Goal: Information Seeking & Learning: Learn about a topic

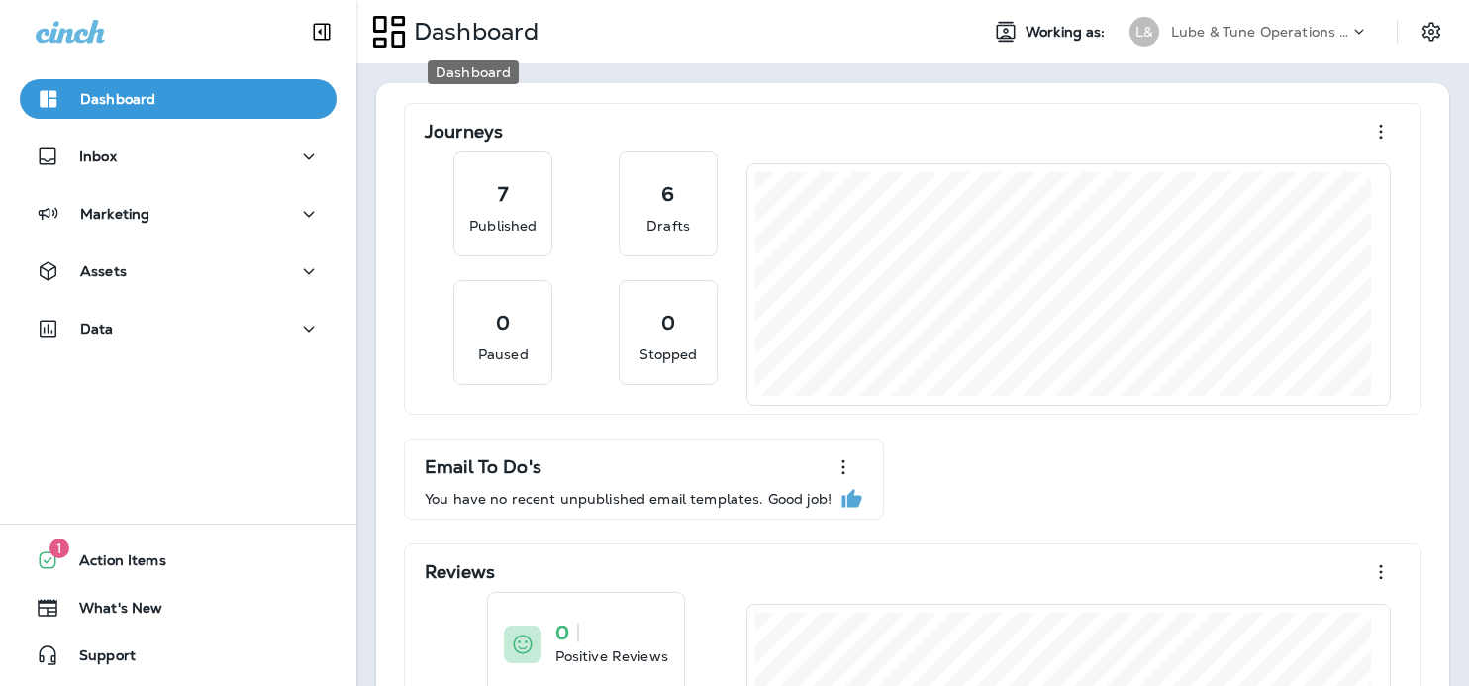
click at [479, 28] on p "Dashboard" at bounding box center [472, 32] width 133 height 30
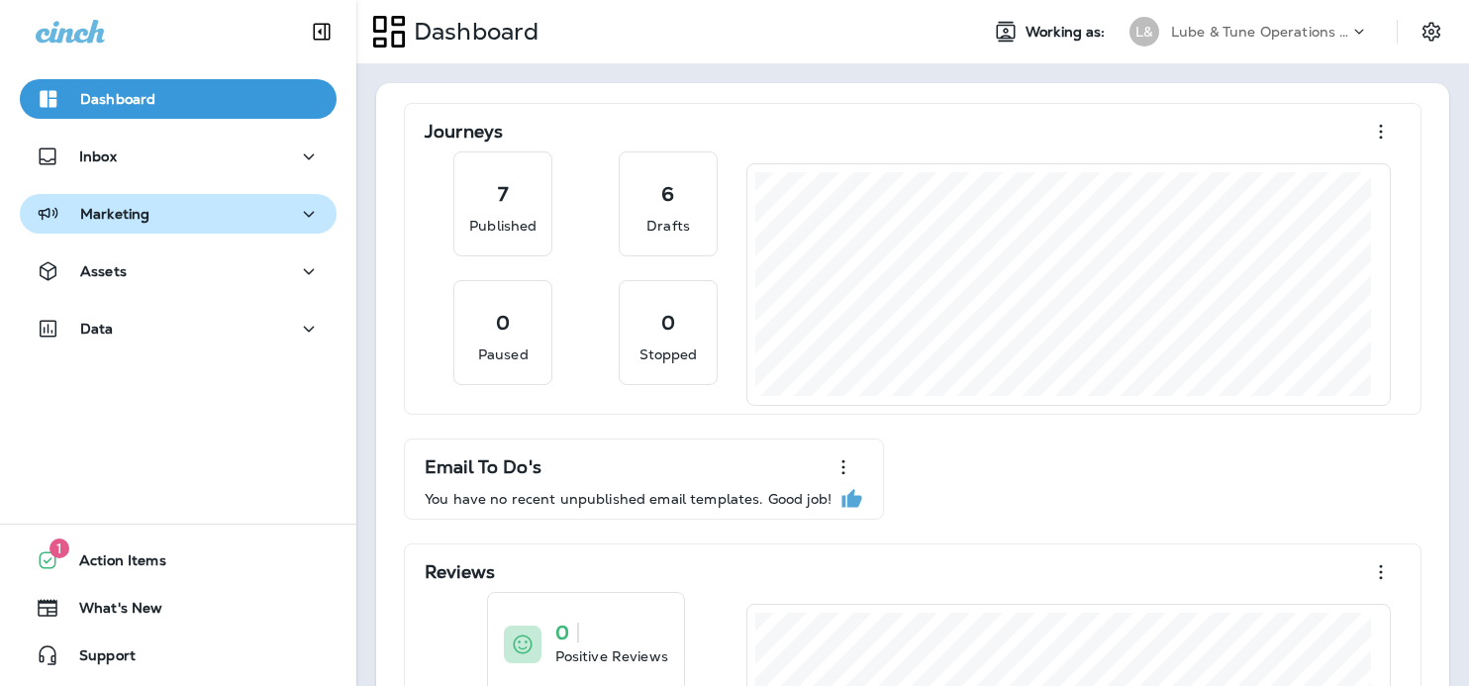
click at [194, 211] on div "Marketing" at bounding box center [178, 214] width 285 height 25
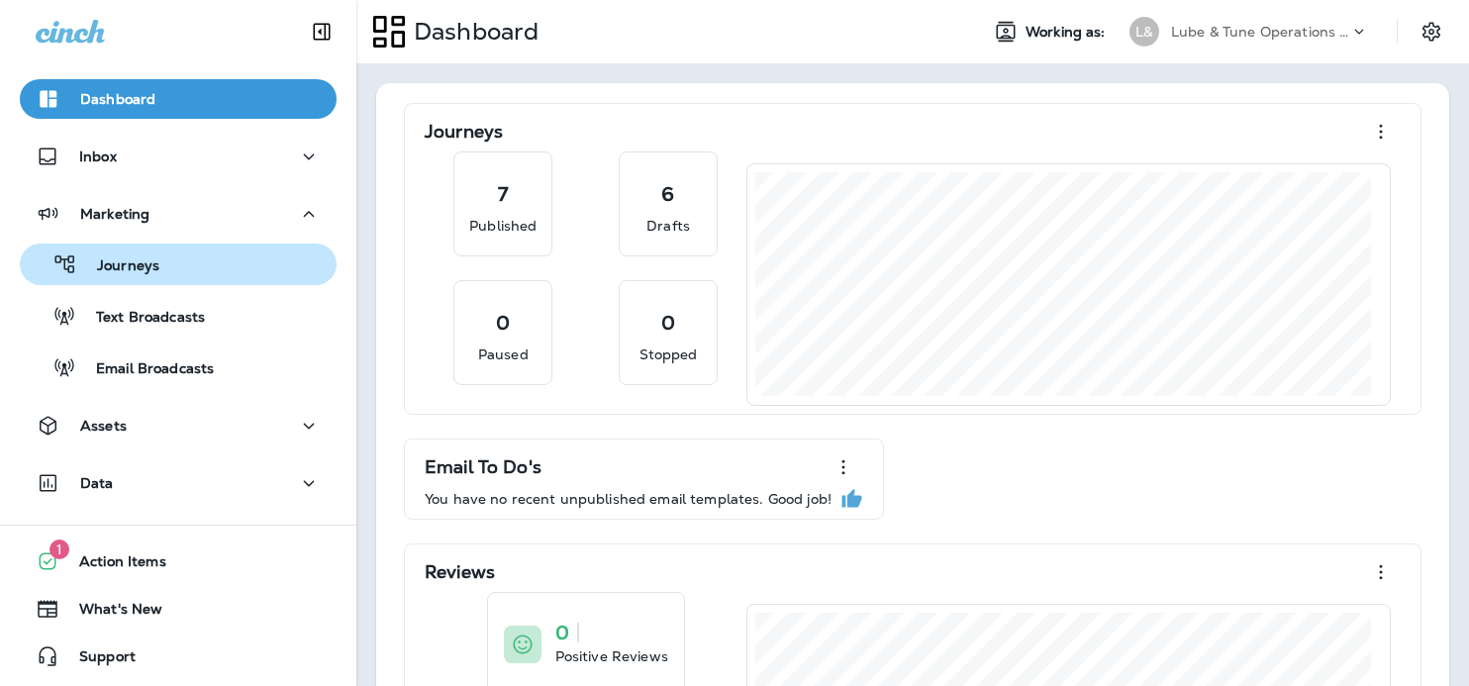
click at [147, 263] on p "Journeys" at bounding box center [118, 266] width 82 height 19
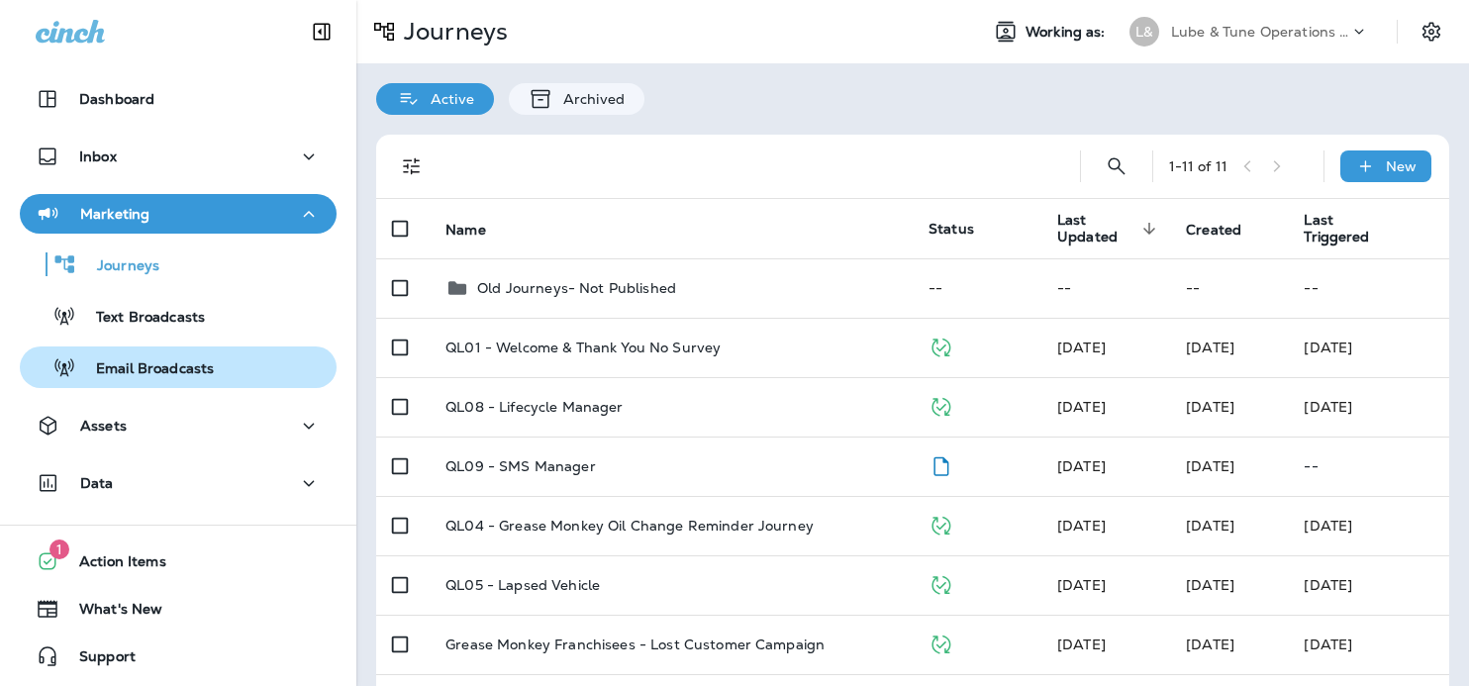
click at [198, 365] on p "Email Broadcasts" at bounding box center [145, 369] width 138 height 19
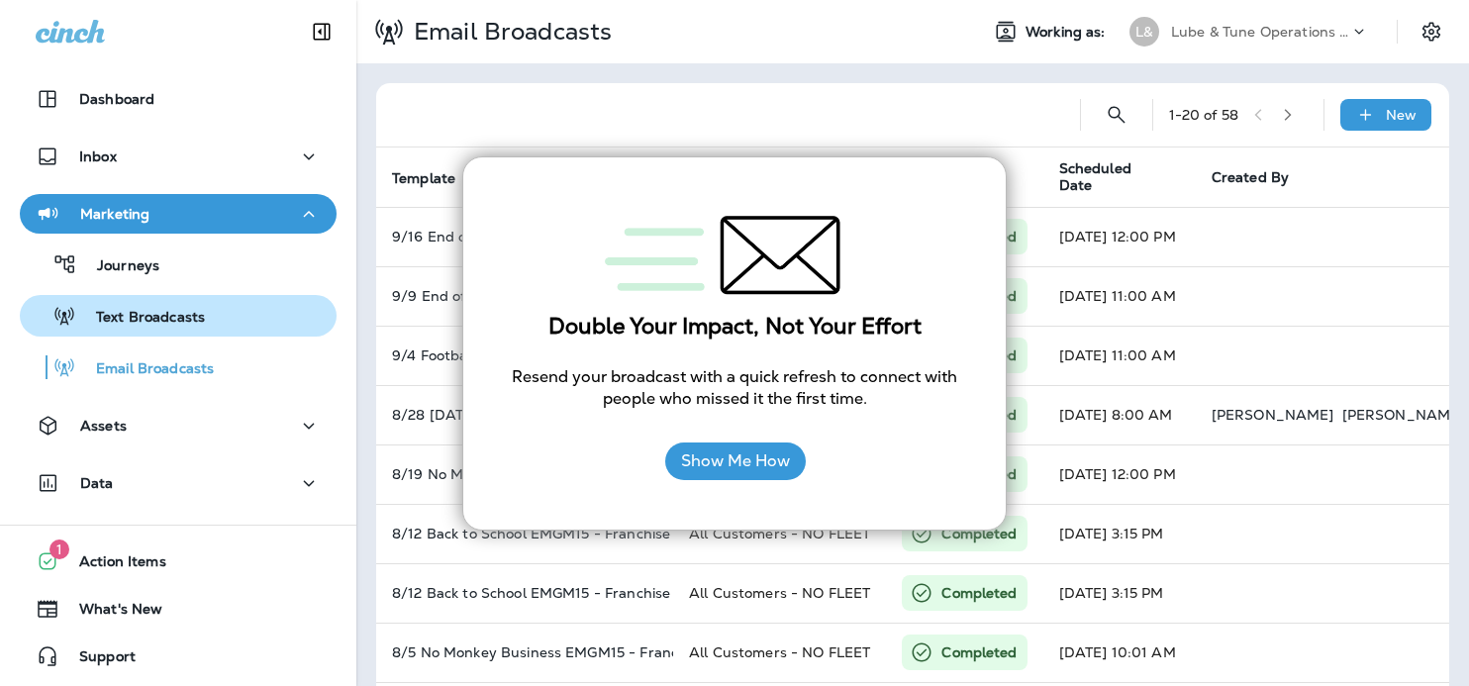
scroll to position [1, 0]
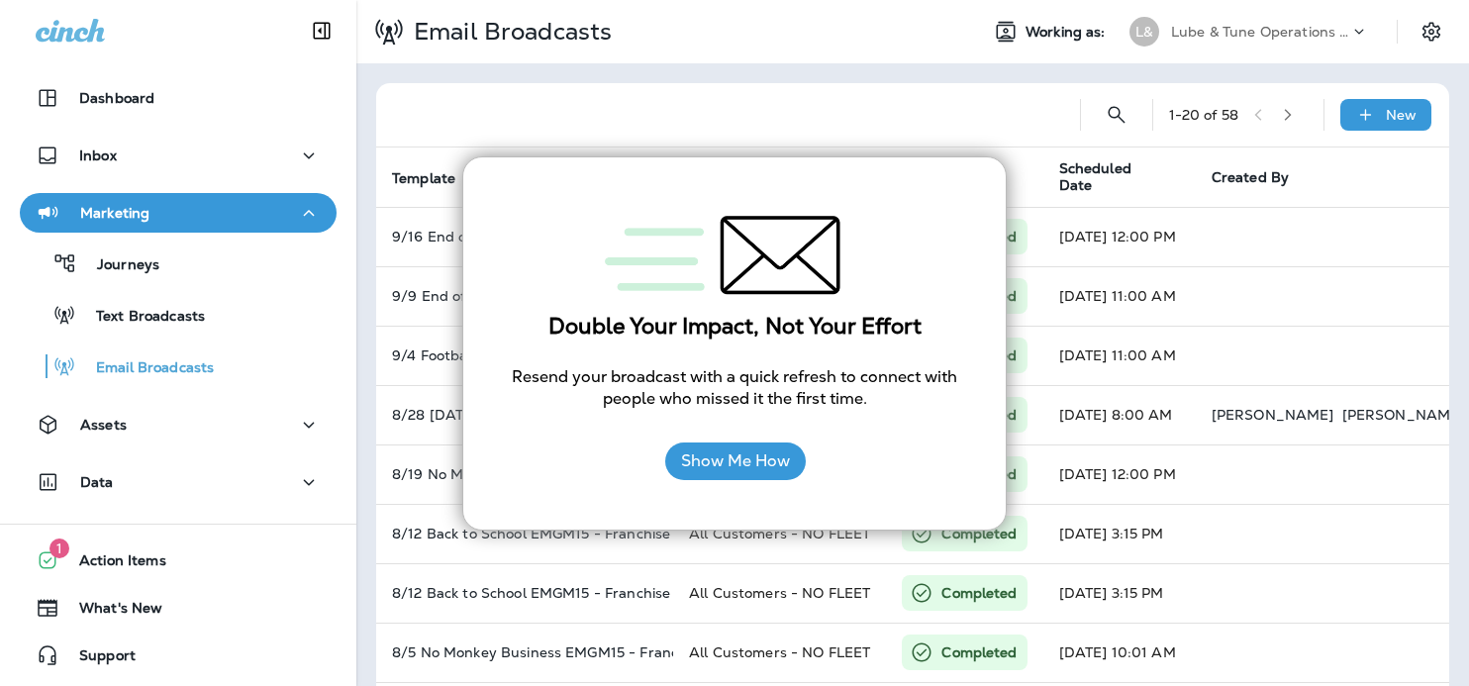
click at [225, 444] on div "Assets" at bounding box center [178, 429] width 356 height 49
click at [151, 483] on div "Data" at bounding box center [178, 482] width 285 height 25
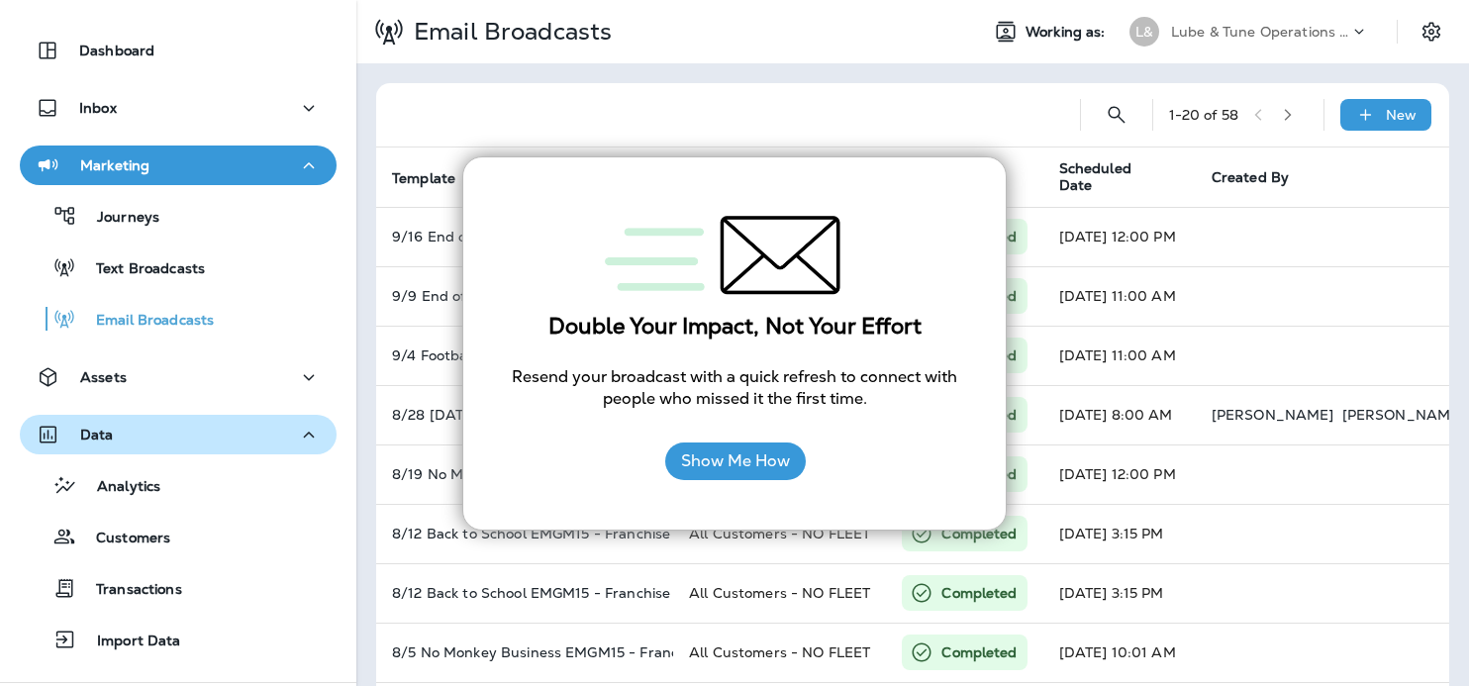
scroll to position [207, 0]
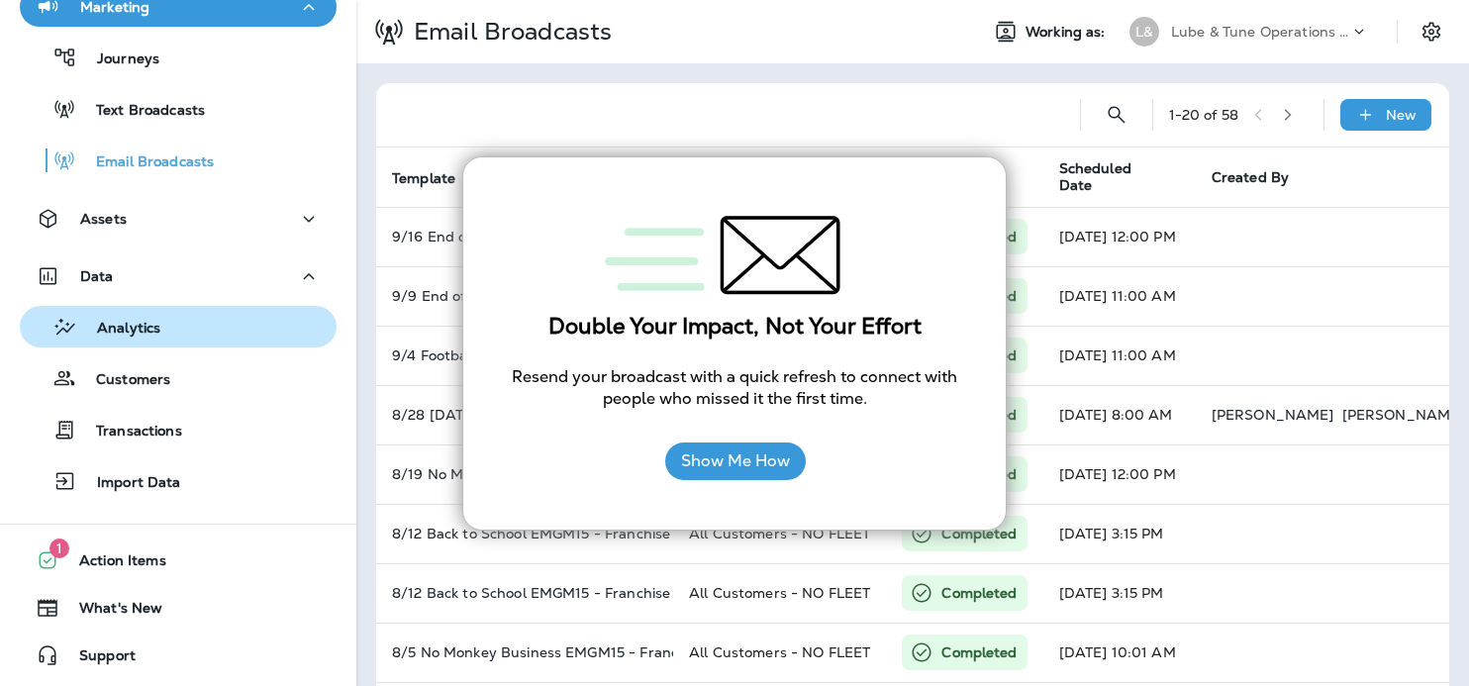
click at [158, 325] on p "Analytics" at bounding box center [118, 329] width 83 height 19
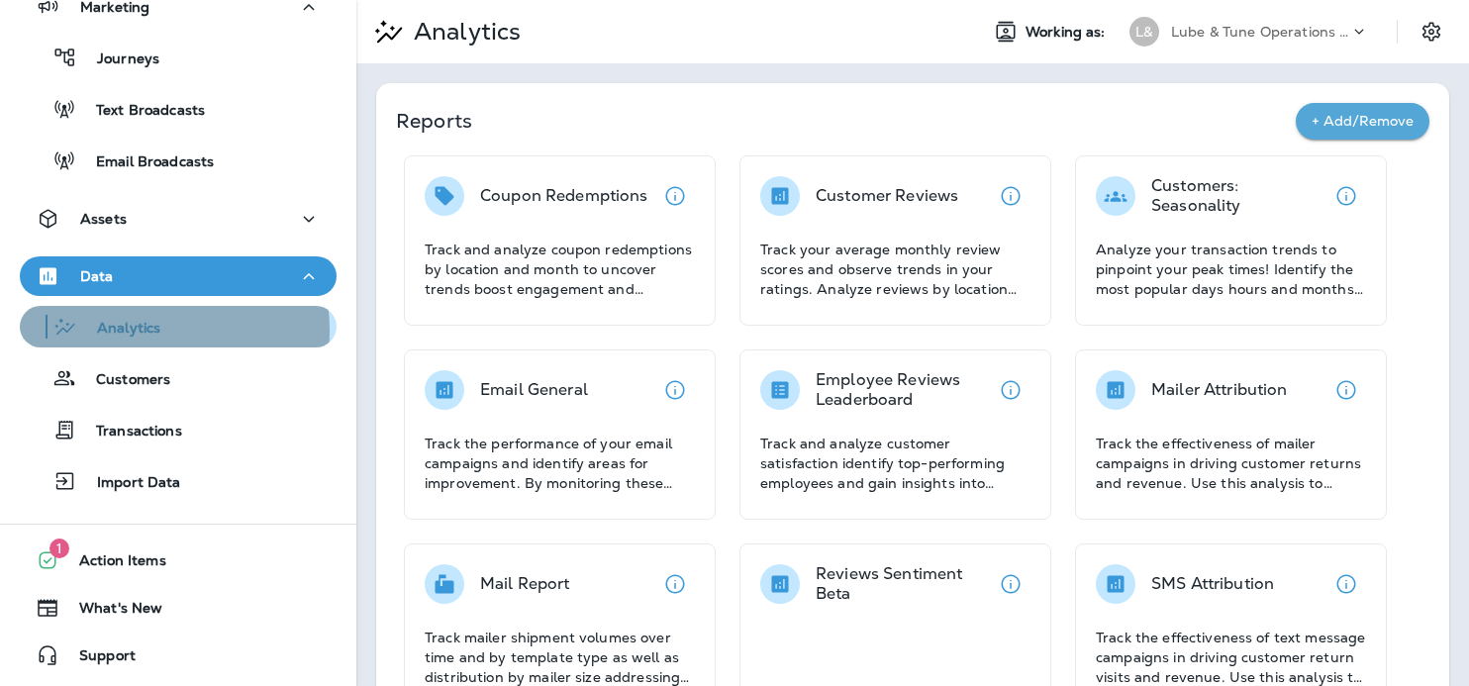
click at [130, 331] on p "Analytics" at bounding box center [118, 329] width 83 height 19
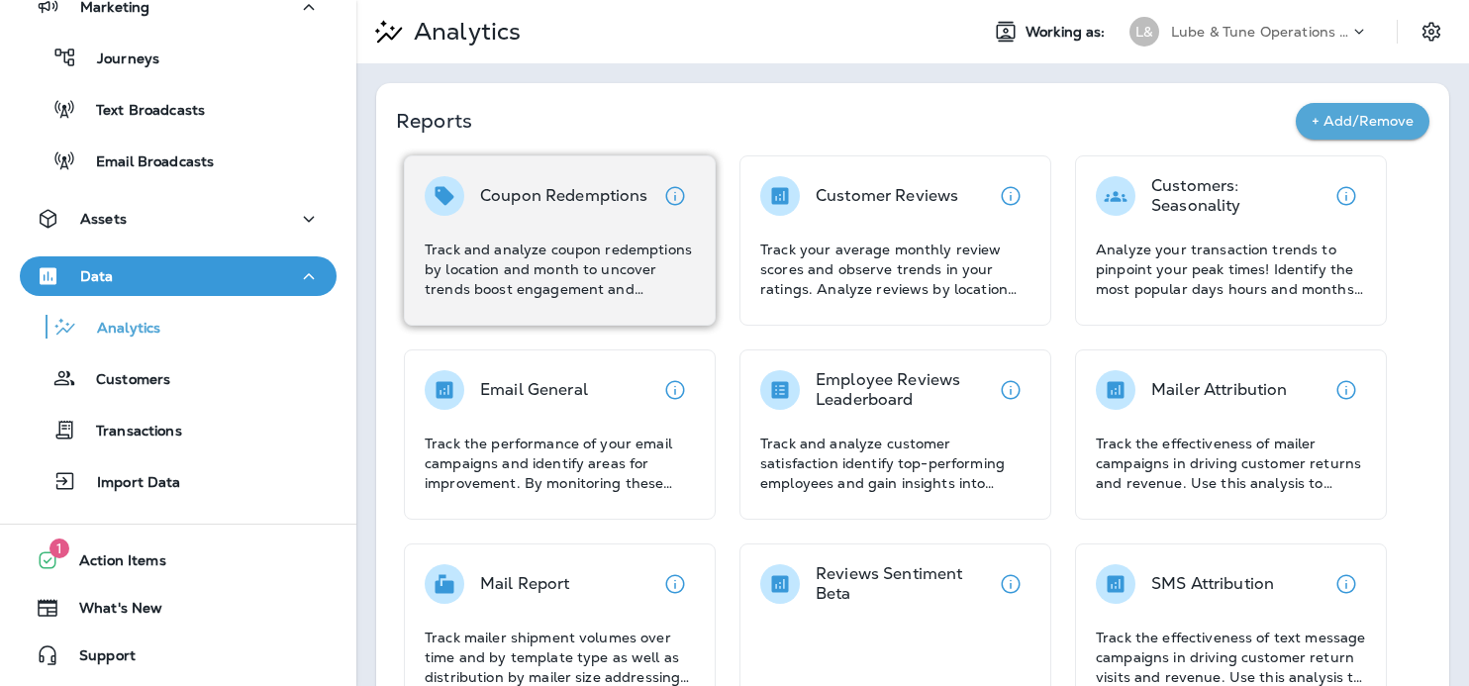
click at [565, 248] on p "Track and analyze coupon redemptions by location and month to uncover trends bo…" at bounding box center [560, 269] width 270 height 59
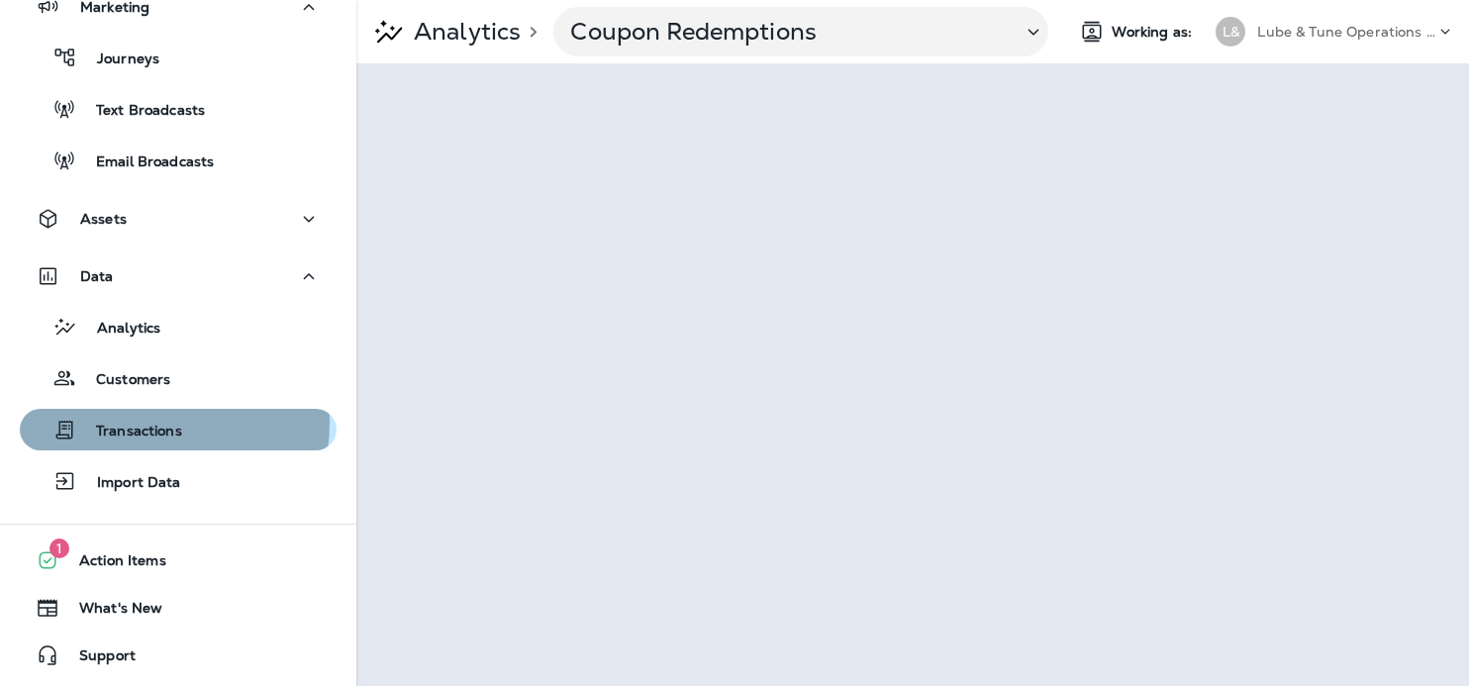
click at [140, 423] on p "Transactions" at bounding box center [129, 432] width 106 height 19
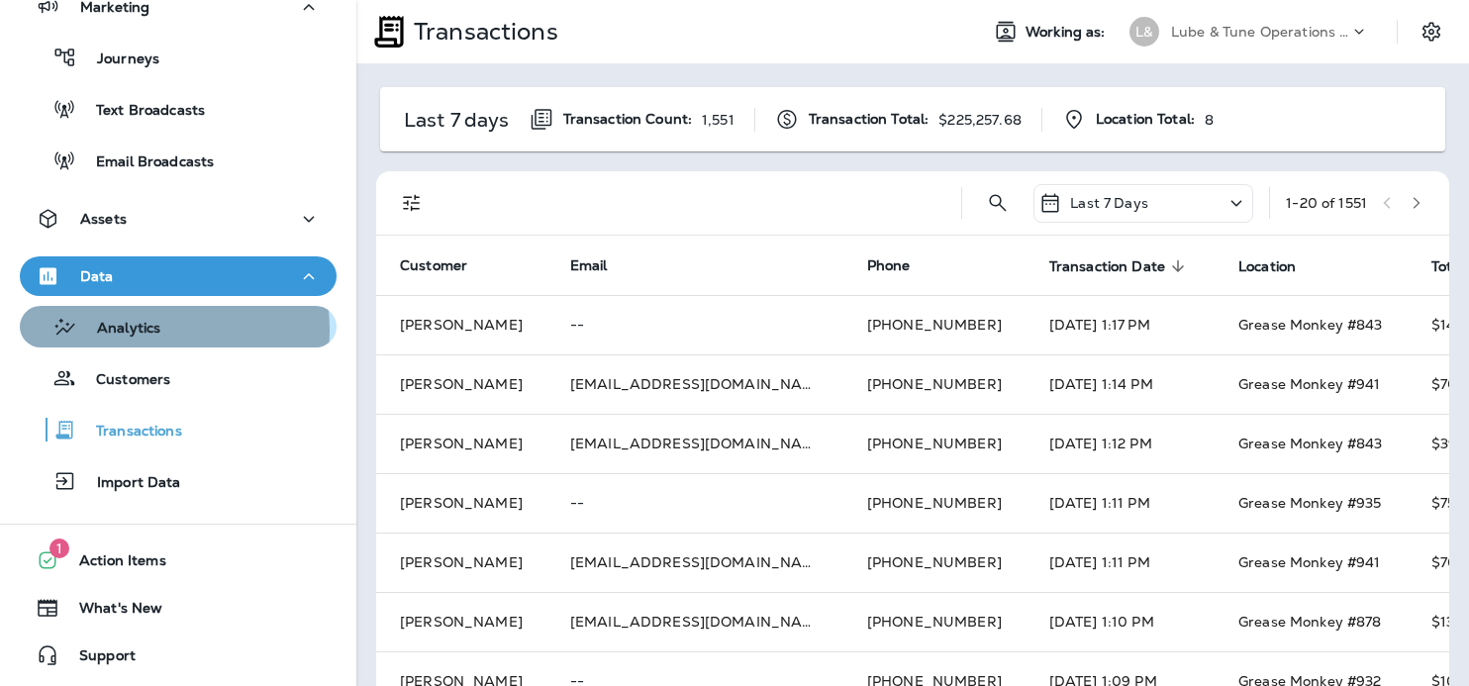
click at [122, 330] on p "Analytics" at bounding box center [118, 329] width 83 height 19
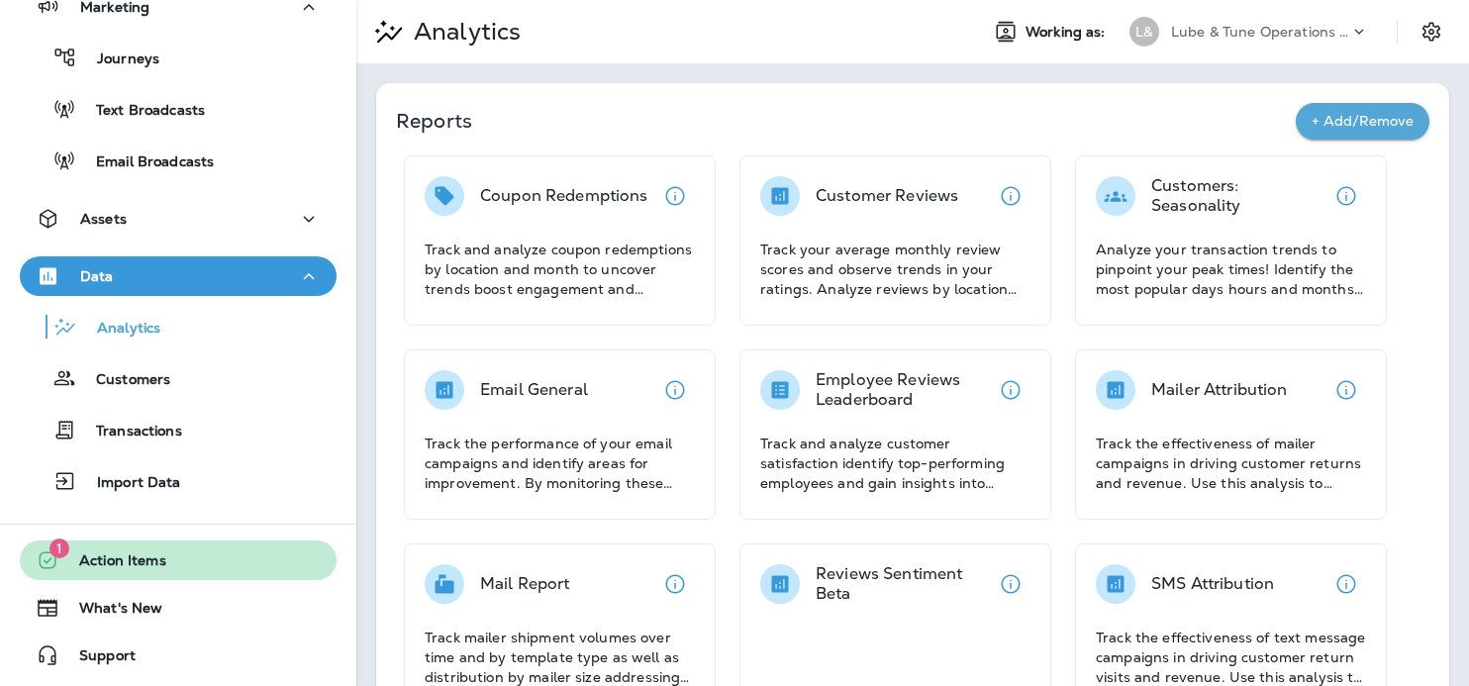
click at [93, 562] on span "Action Items" at bounding box center [112, 564] width 107 height 24
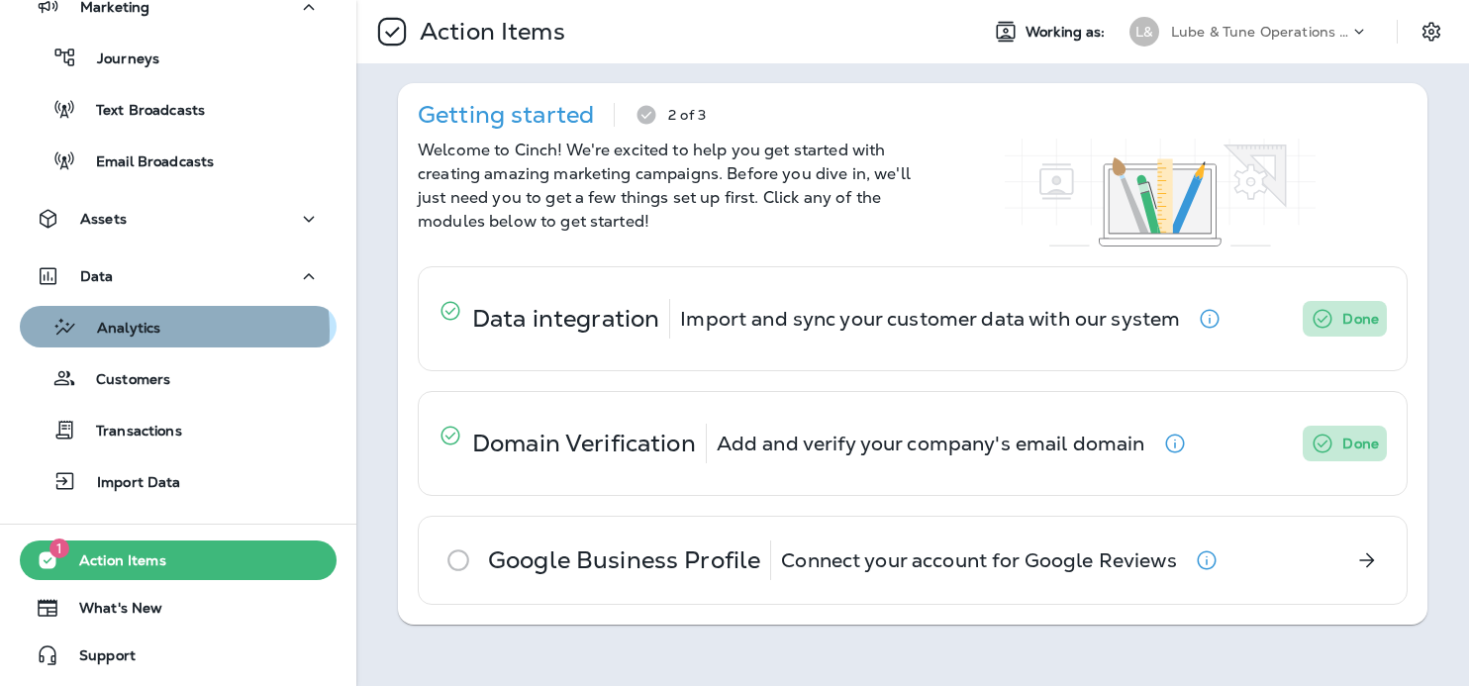
click at [141, 331] on p "Analytics" at bounding box center [118, 329] width 83 height 19
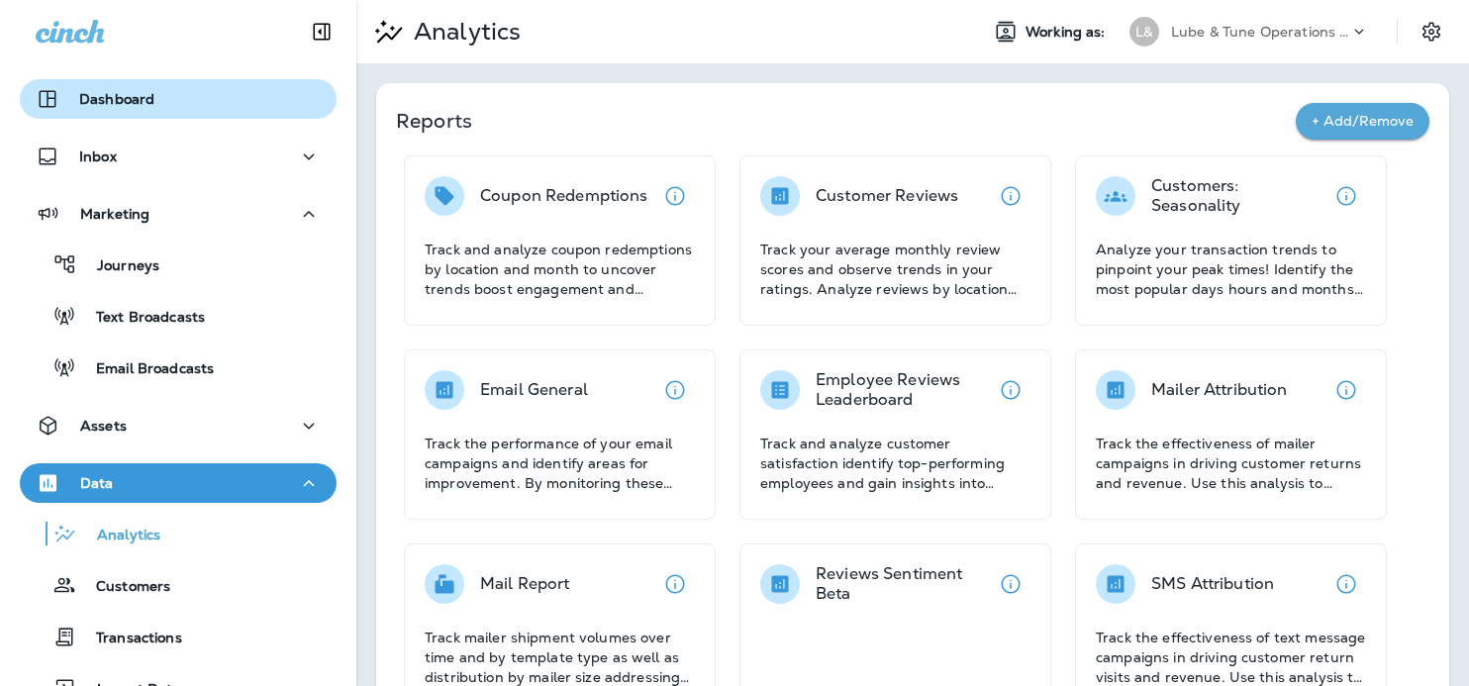
click at [152, 108] on div "Dashboard" at bounding box center [95, 99] width 119 height 24
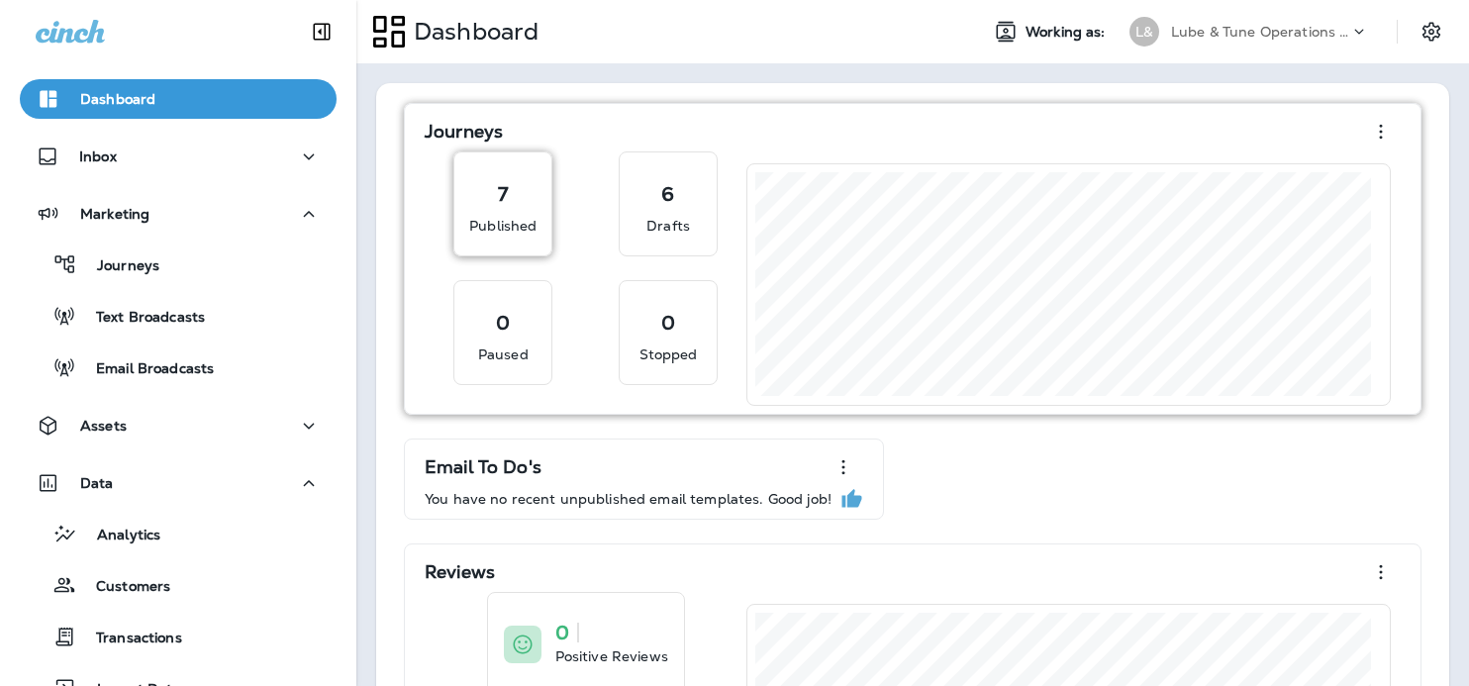
click at [530, 189] on div "7" at bounding box center [502, 188] width 67 height 32
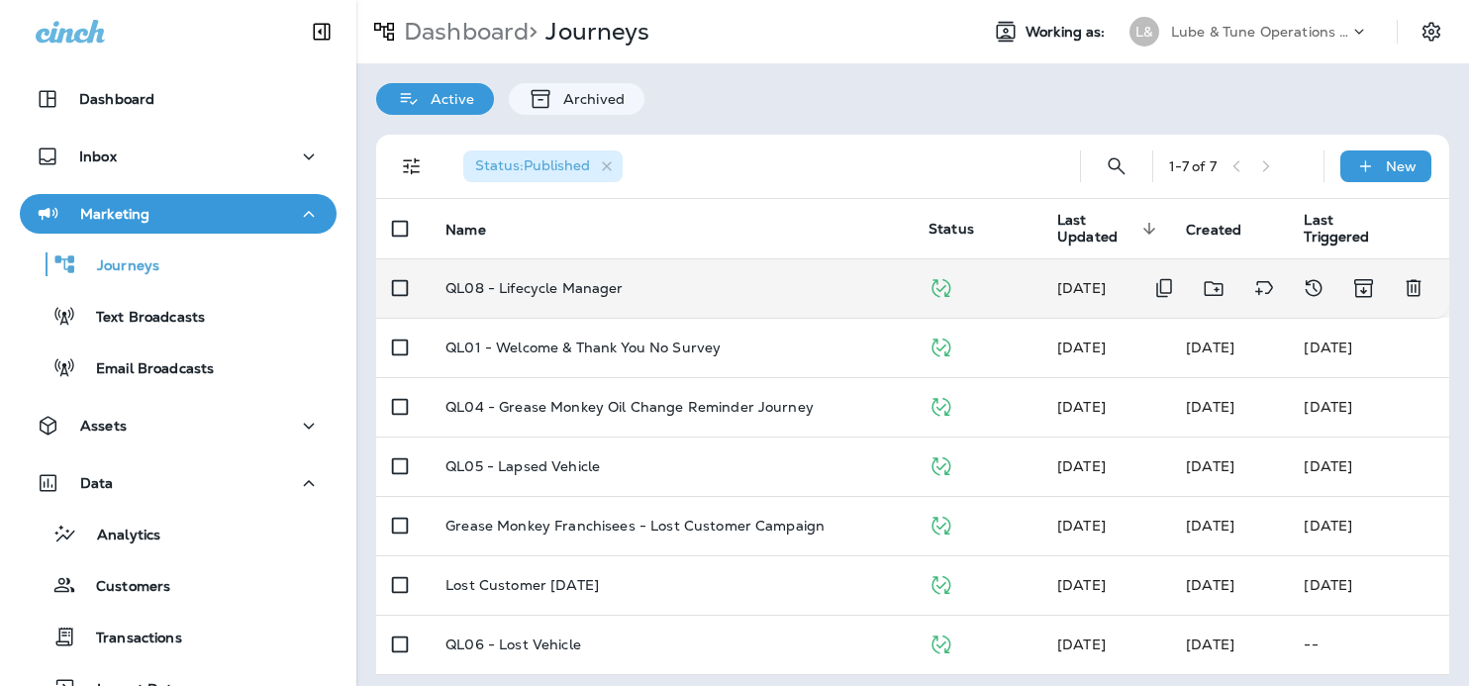
click at [527, 286] on p "QL08 - Lifecycle Manager" at bounding box center [533, 288] width 177 height 16
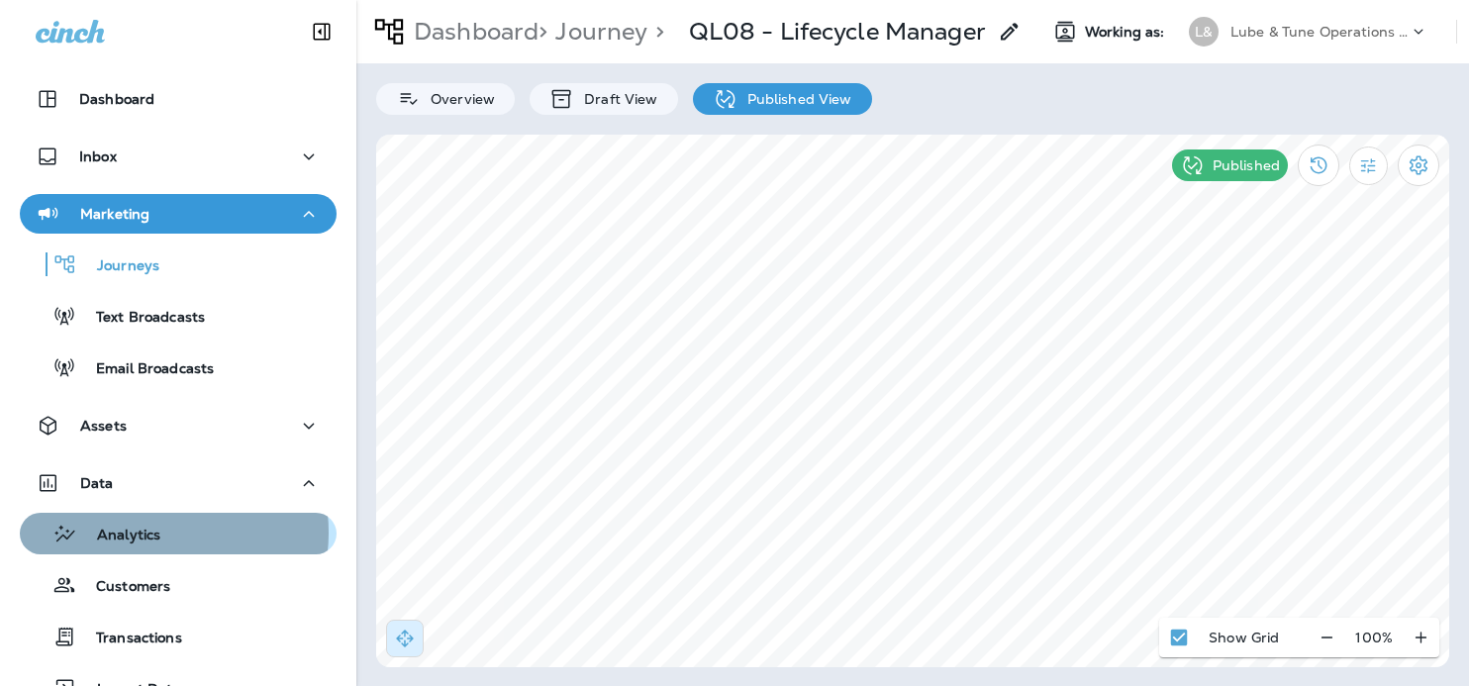
click at [142, 532] on p "Analytics" at bounding box center [118, 536] width 83 height 19
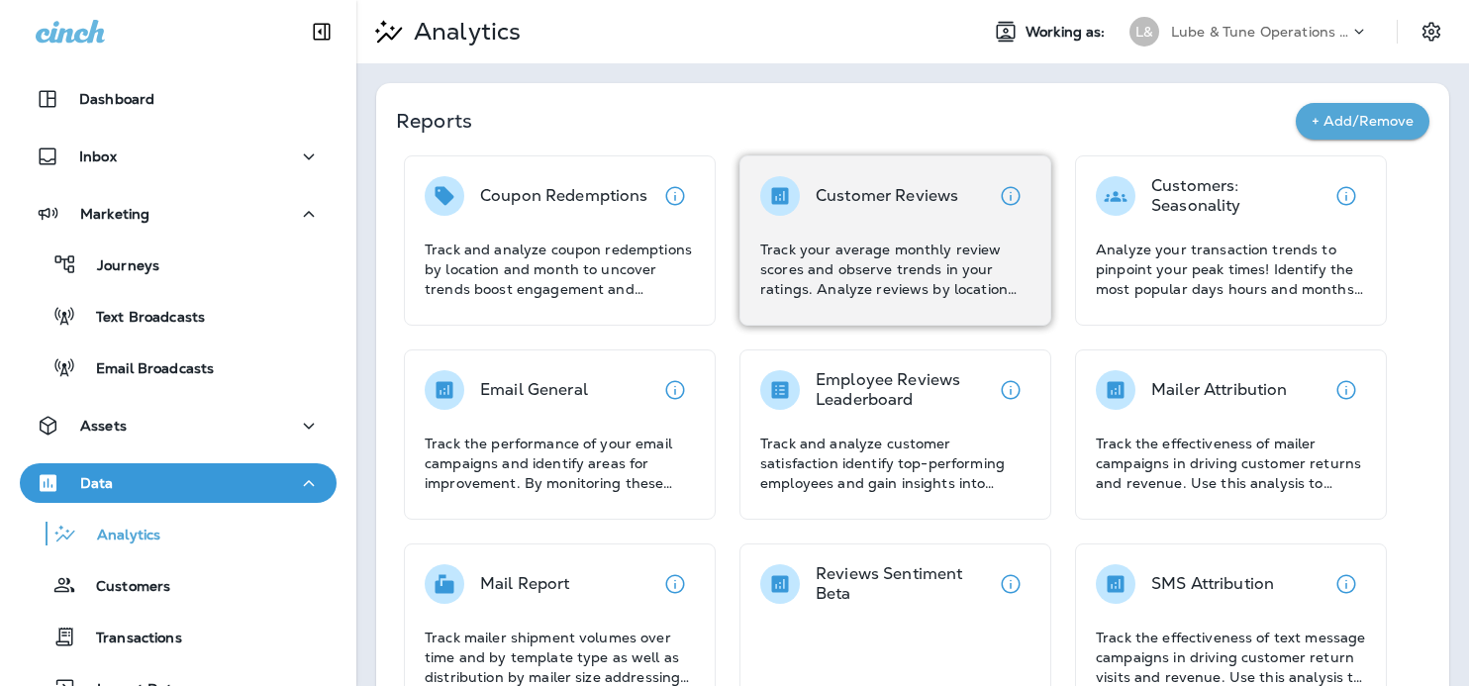
click at [801, 254] on p "Track your average monthly review scores and observe trends in your ratings. An…" at bounding box center [895, 269] width 270 height 59
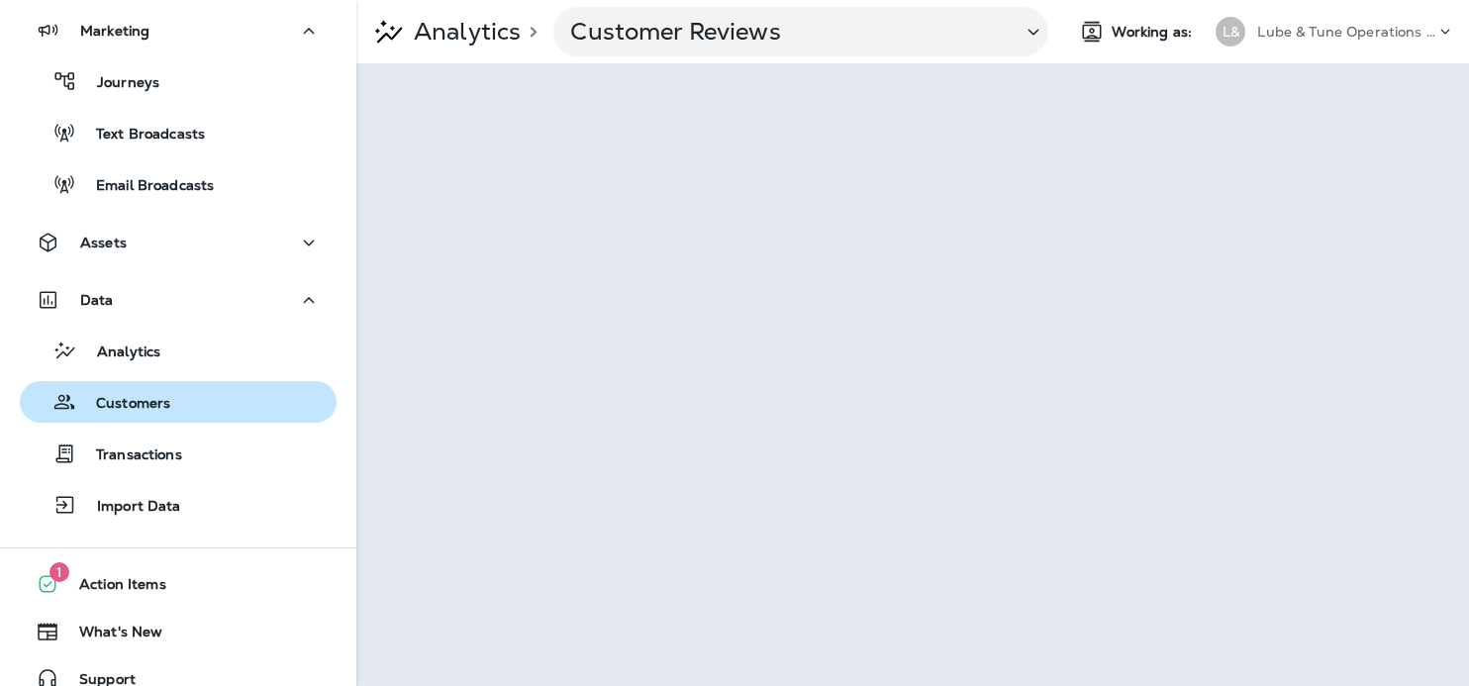
scroll to position [207, 0]
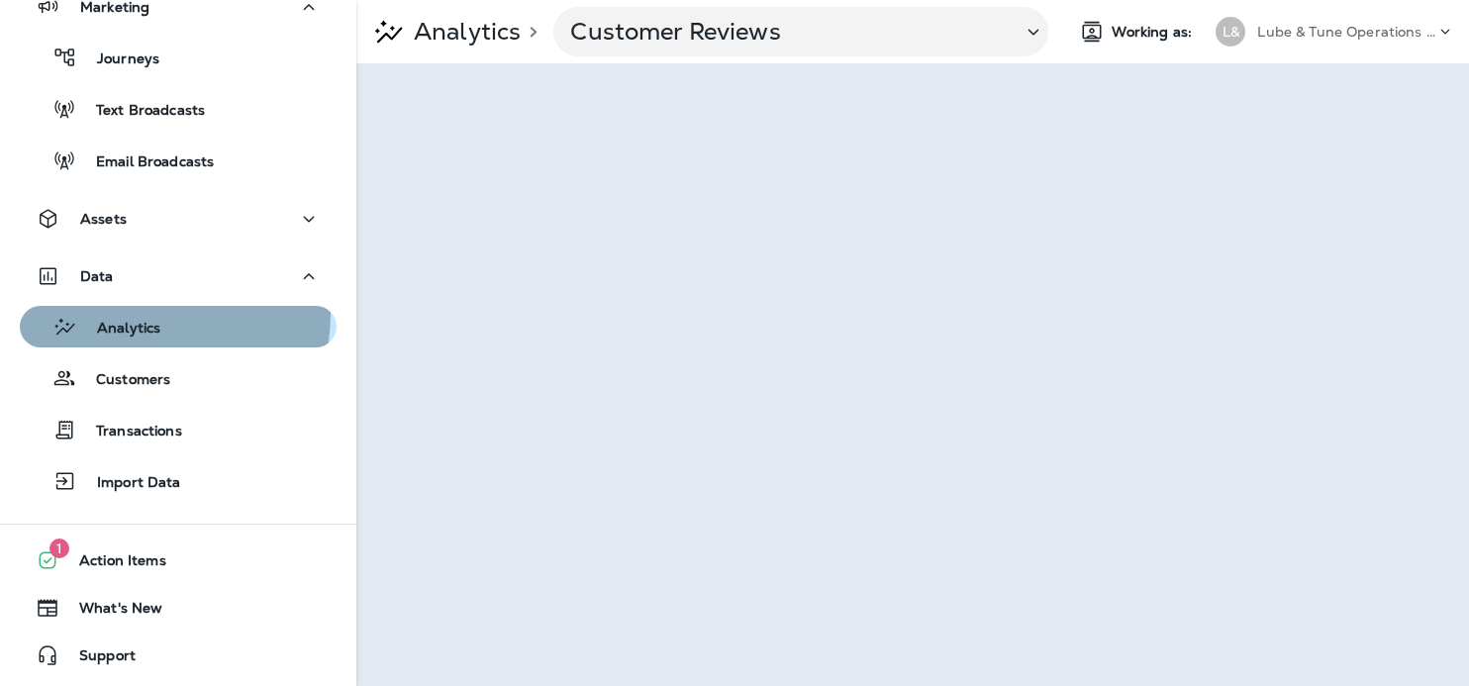
click at [133, 314] on div "Analytics" at bounding box center [94, 327] width 133 height 30
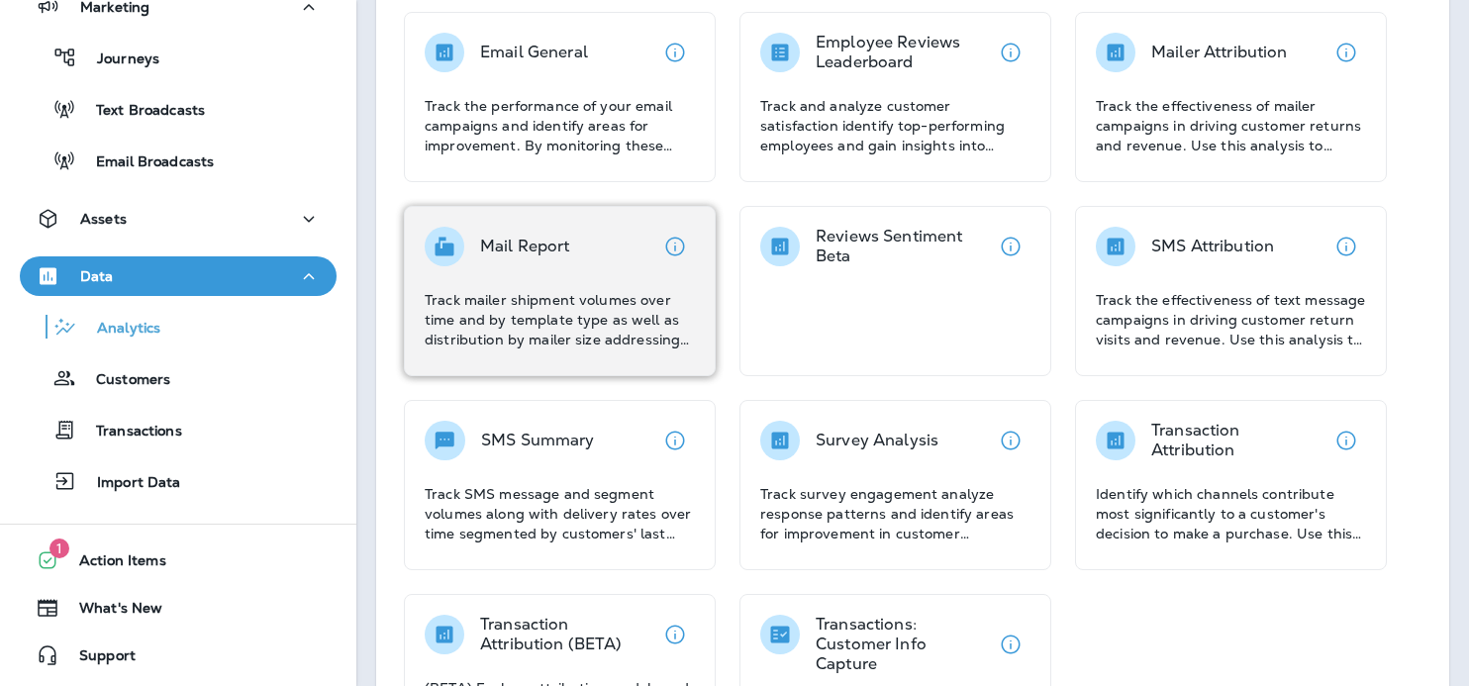
scroll to position [455, 0]
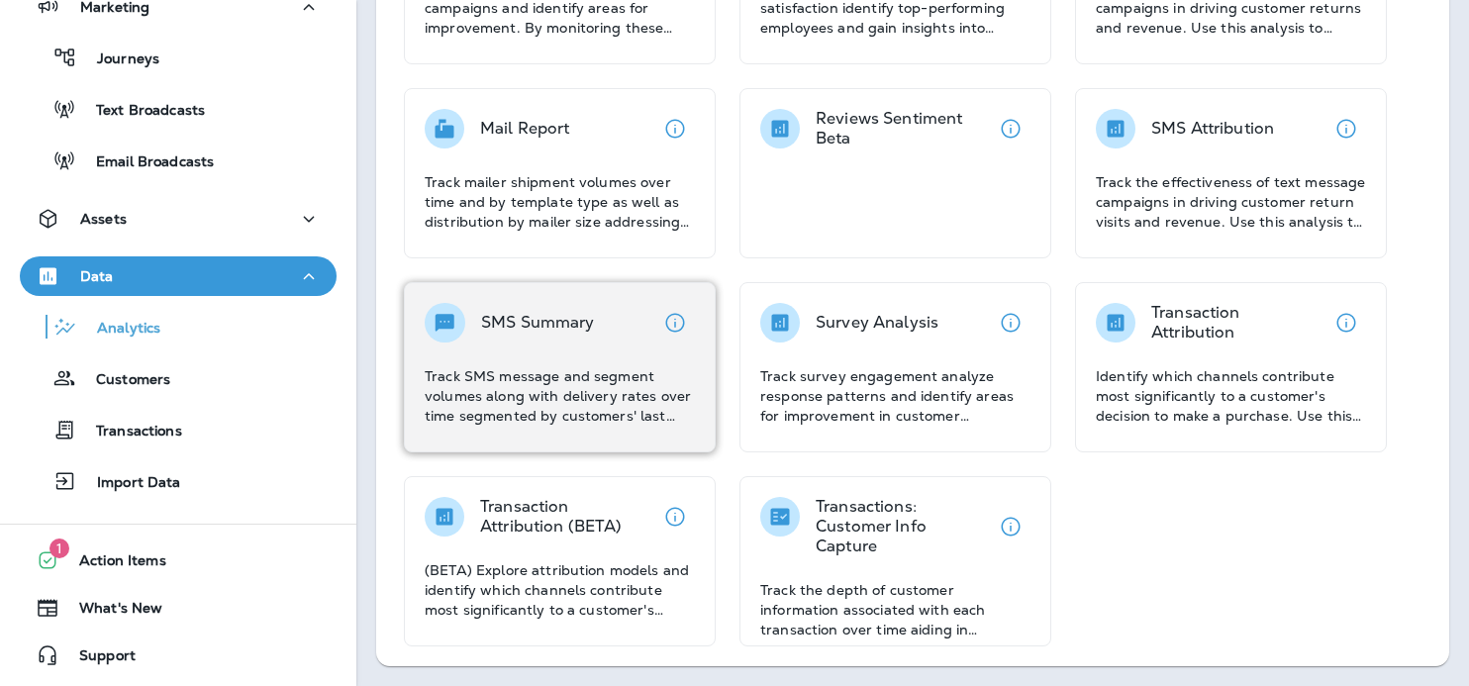
click at [550, 353] on div "SMS Summary Track SMS message and segment volumes along with delivery rates ove…" at bounding box center [560, 364] width 270 height 123
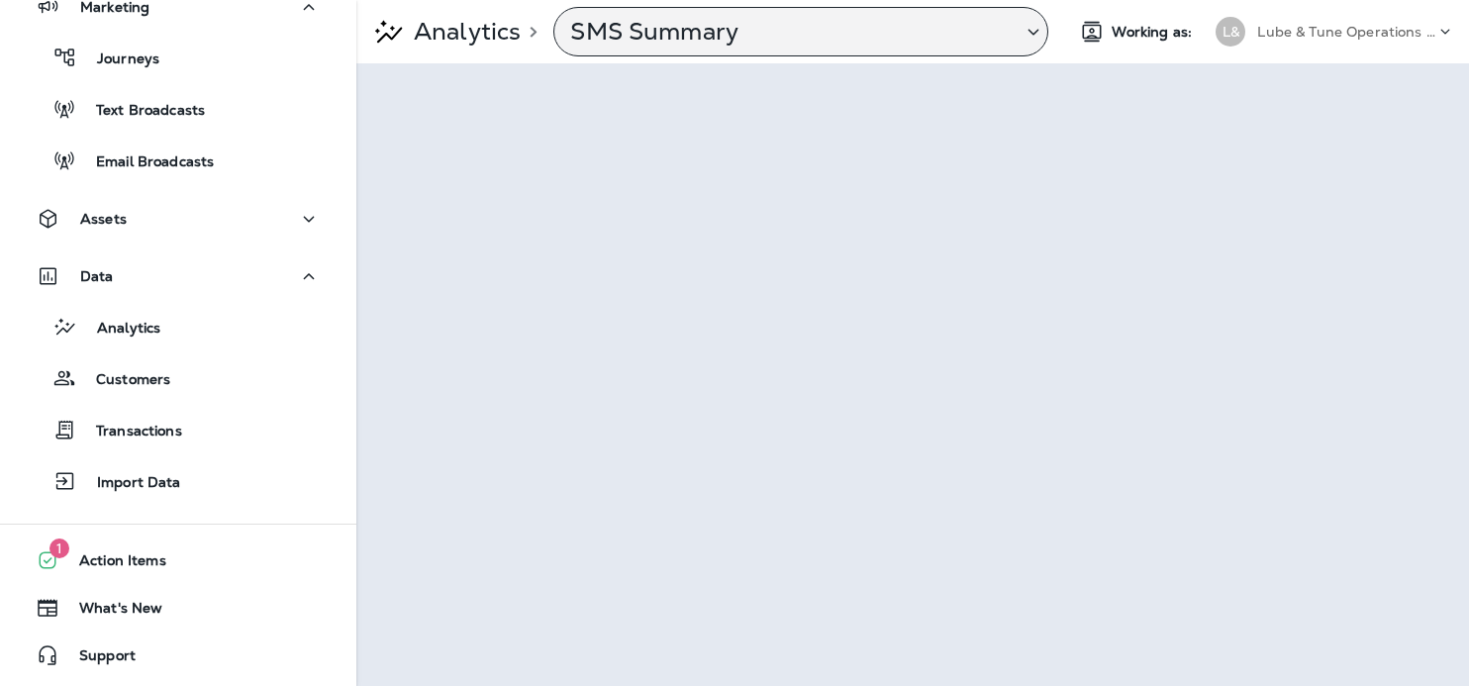
click at [780, 34] on p "SMS Summary" at bounding box center [788, 32] width 436 height 30
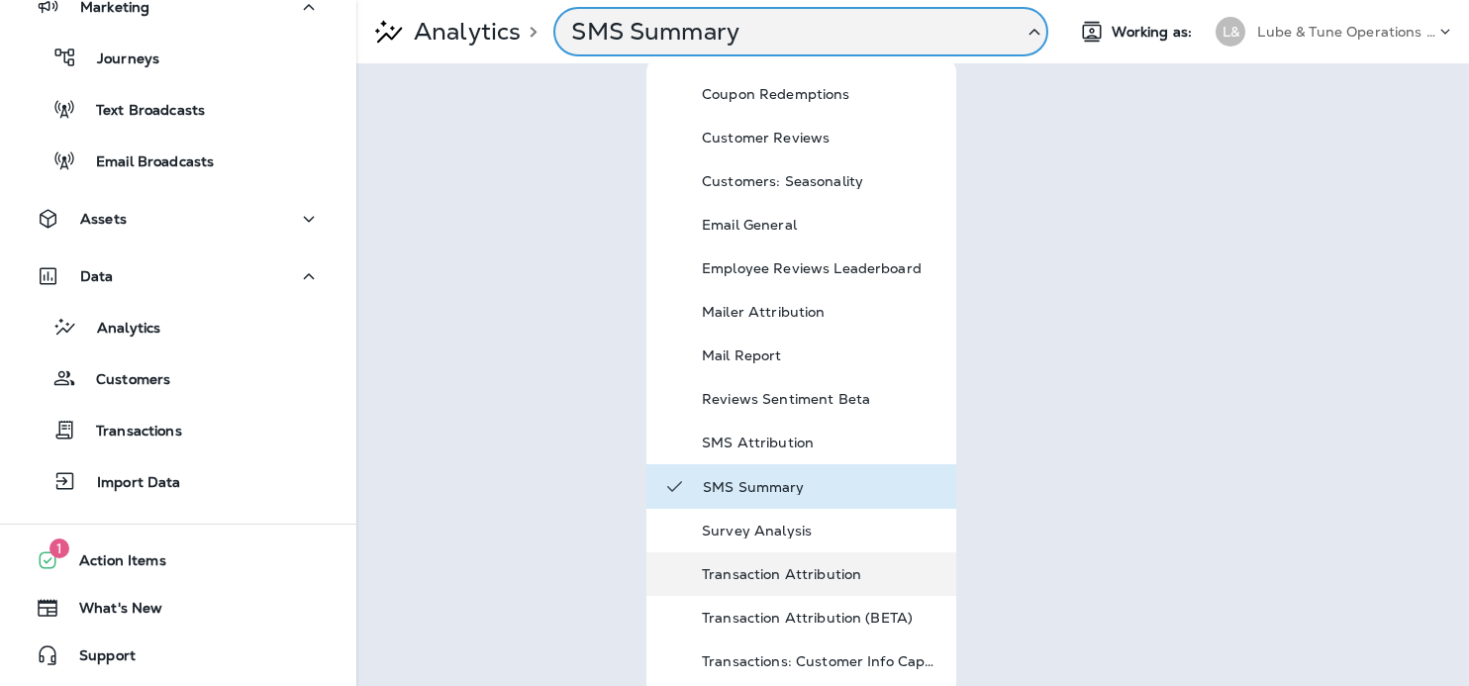
click at [759, 568] on p "Transaction Attribution" at bounding box center [821, 574] width 238 height 16
